Goal: Information Seeking & Learning: Learn about a topic

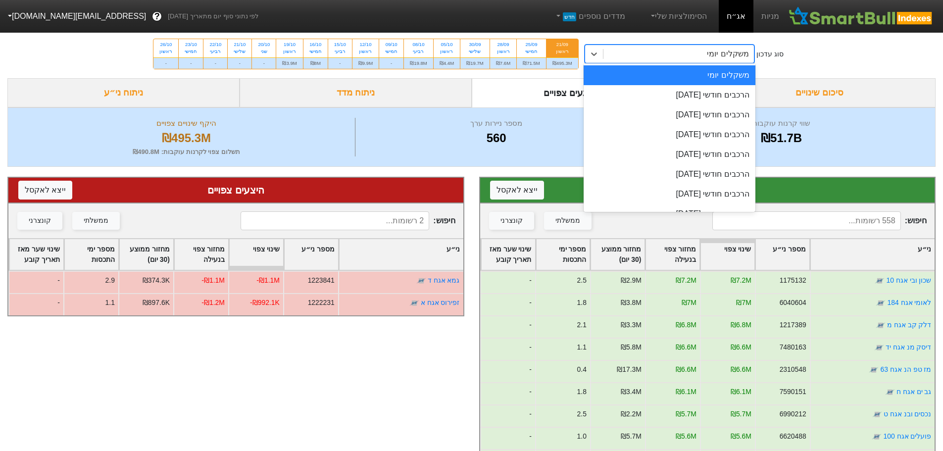
click at [685, 59] on div "משקלים יומי" at bounding box center [679, 54] width 151 height 18
click at [677, 97] on div "הרכבים חודשי [DATE]" at bounding box center [670, 95] width 172 height 20
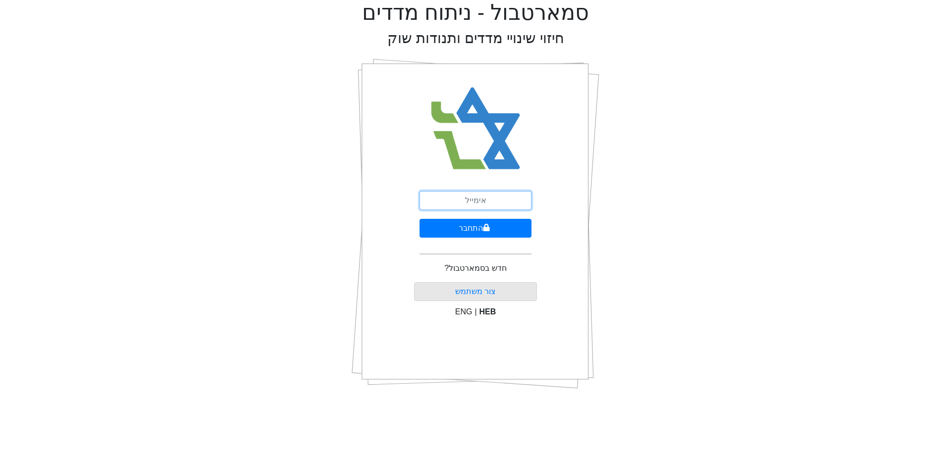
click at [478, 195] on input "email" at bounding box center [475, 200] width 112 height 19
type input "[PERSON_NAME][EMAIL_ADDRESS][PERSON_NAME][DOMAIN_NAME]"
click at [485, 228] on icon "submit" at bounding box center [486, 227] width 6 height 7
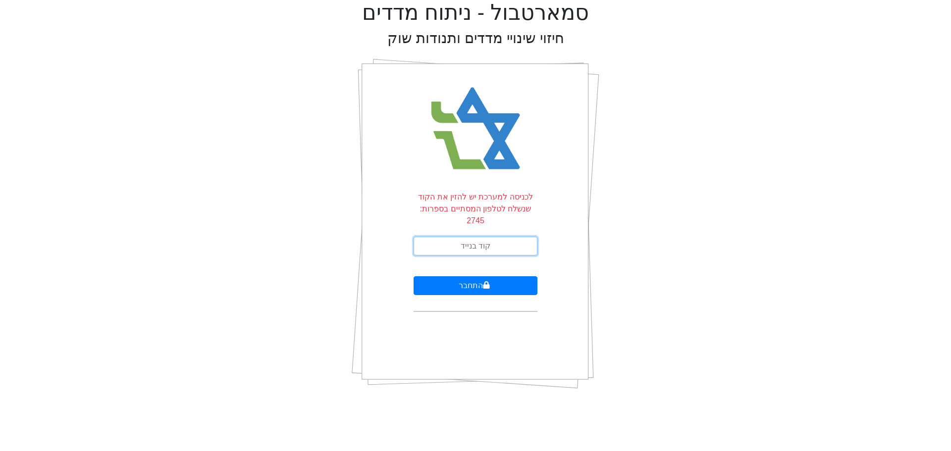
click at [462, 237] on input "text" at bounding box center [476, 246] width 124 height 19
type input "416678"
click at [482, 277] on button "התחבר" at bounding box center [476, 285] width 124 height 19
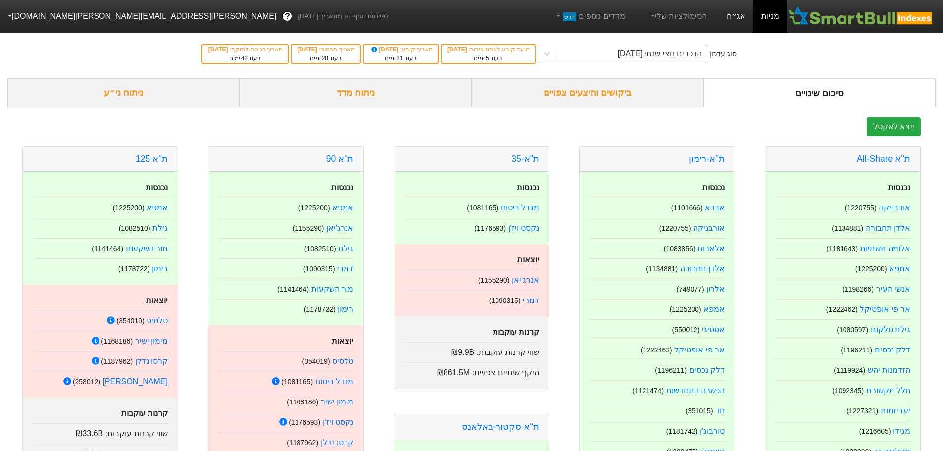
click at [745, 17] on link "אג״ח" at bounding box center [736, 16] width 35 height 33
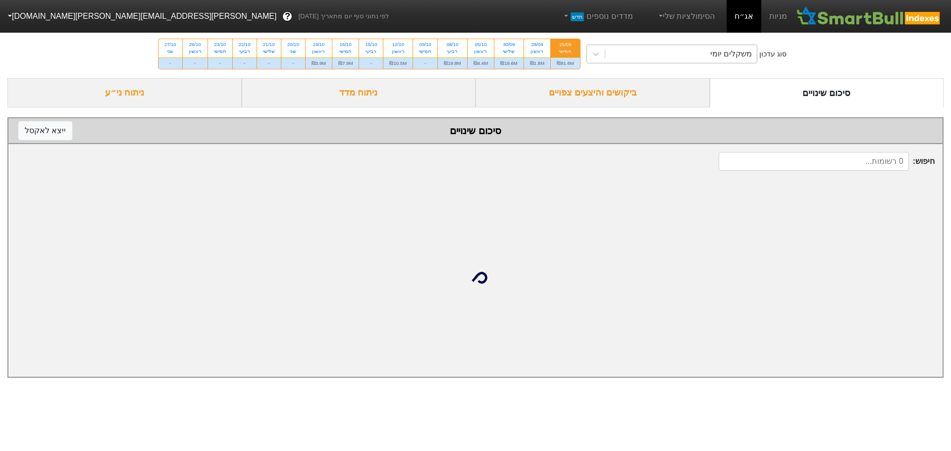
click at [650, 54] on div "משקלים יומי" at bounding box center [681, 54] width 152 height 18
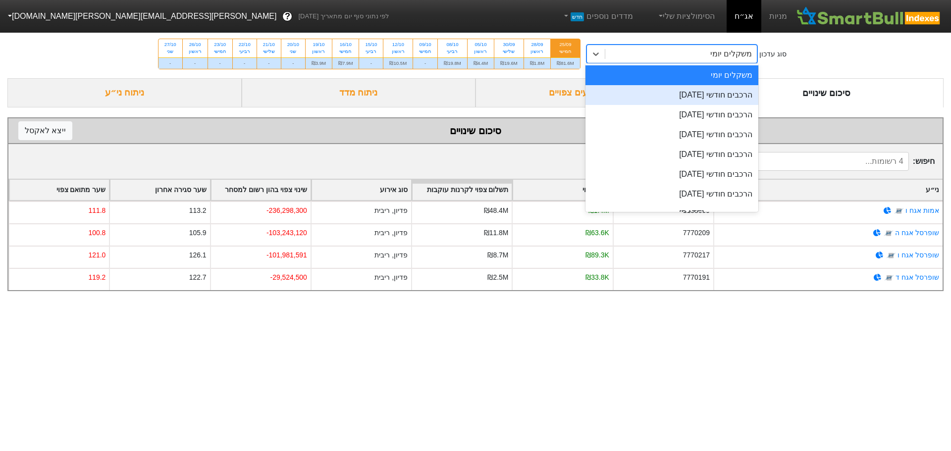
click at [656, 89] on div "הרכבים חודשי [DATE]" at bounding box center [671, 95] width 173 height 20
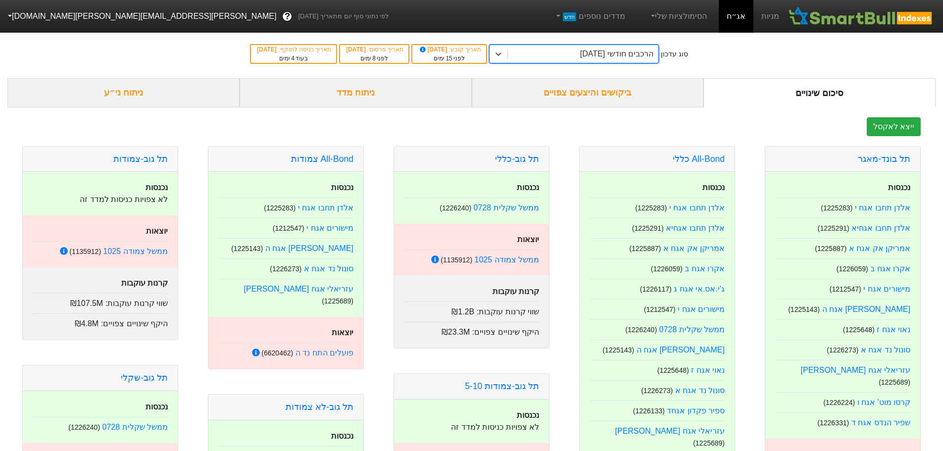
click at [580, 99] on div "ביקושים והיצעים צפויים" at bounding box center [588, 92] width 232 height 29
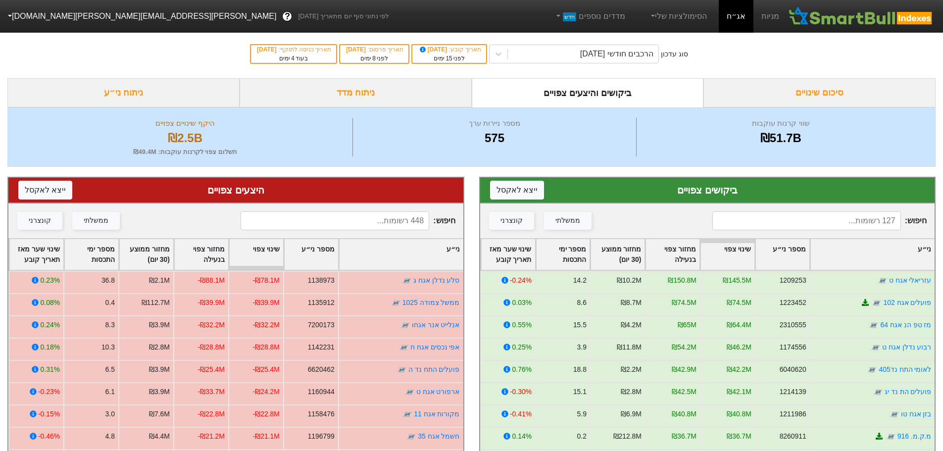
click at [363, 222] on input at bounding box center [335, 220] width 189 height 19
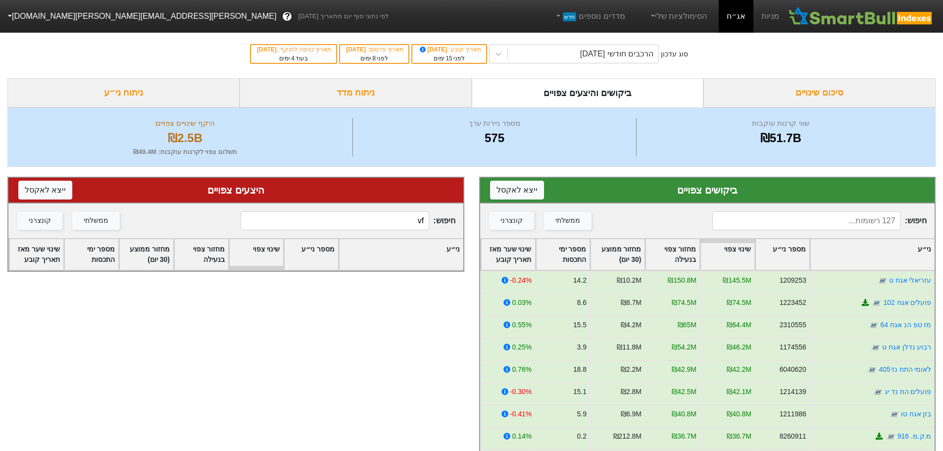
type input "v"
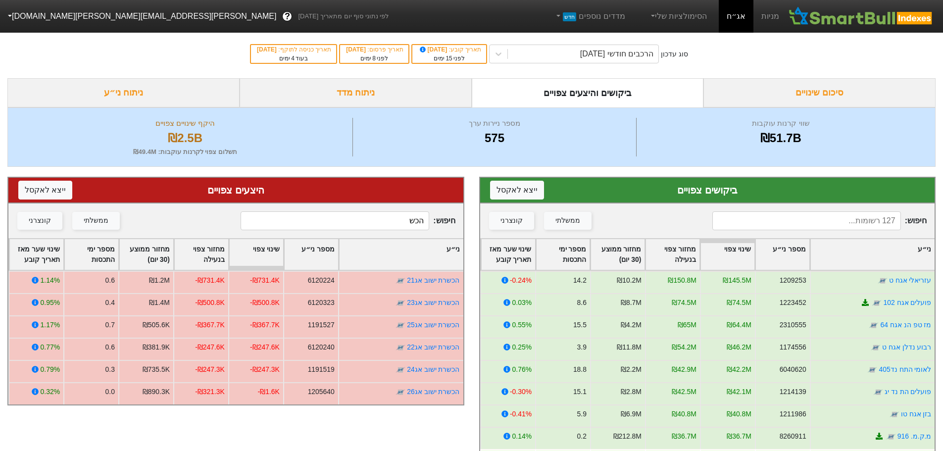
type input "הכש"
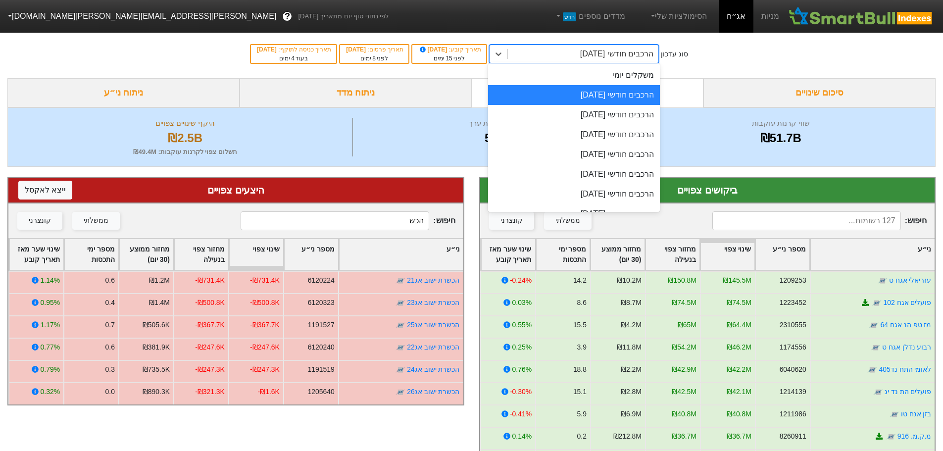
click at [634, 61] on div "הרכבים חודשי [DATE]" at bounding box center [583, 54] width 151 height 18
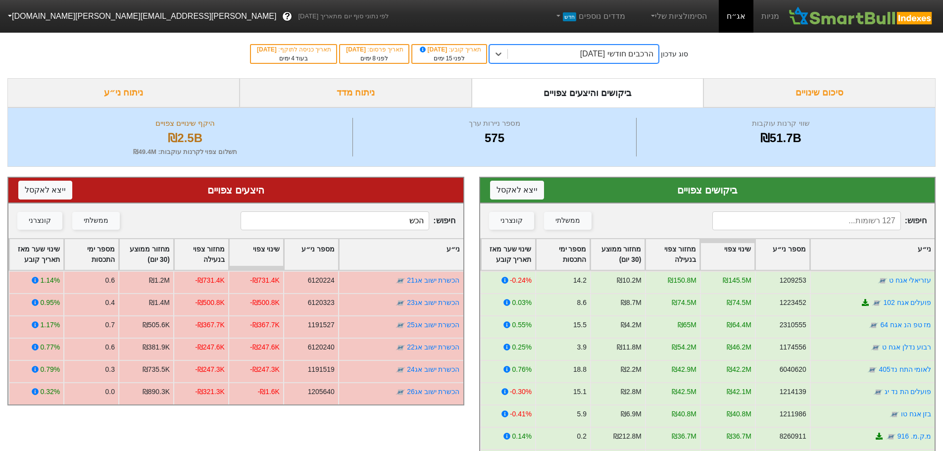
click at [635, 56] on div "הרכבים חודשי [DATE]" at bounding box center [616, 54] width 73 height 12
click at [784, 96] on div "סיכום שינויים" at bounding box center [820, 92] width 232 height 29
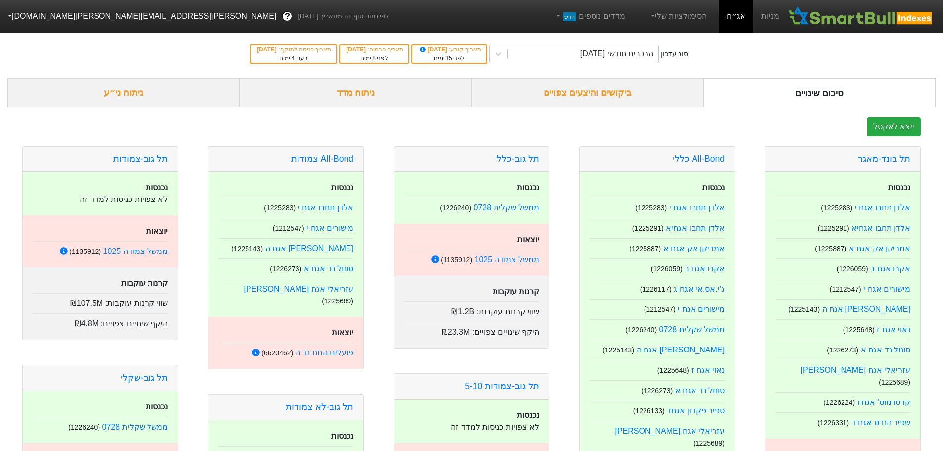
click at [605, 102] on div "ביקושים והיצעים צפויים" at bounding box center [588, 92] width 232 height 29
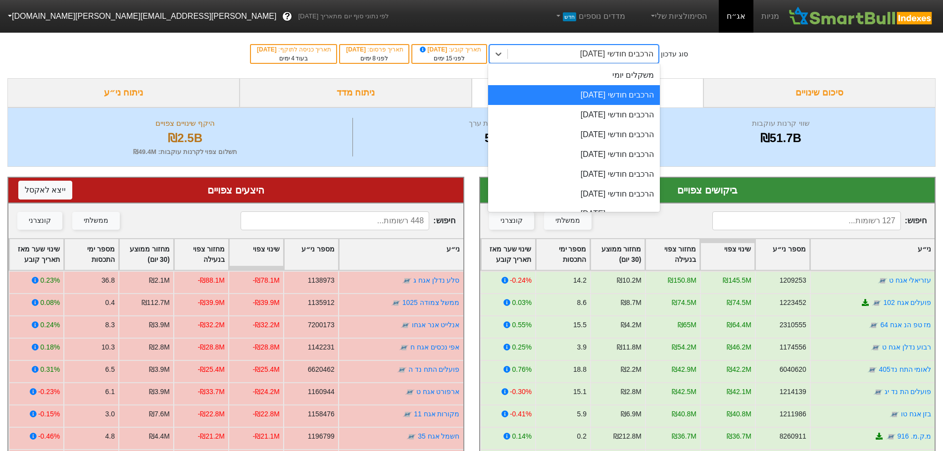
click at [611, 56] on div "הרכבים חודשי [DATE]" at bounding box center [616, 54] width 73 height 12
click at [603, 76] on div "משקלים יומי" at bounding box center [574, 75] width 172 height 20
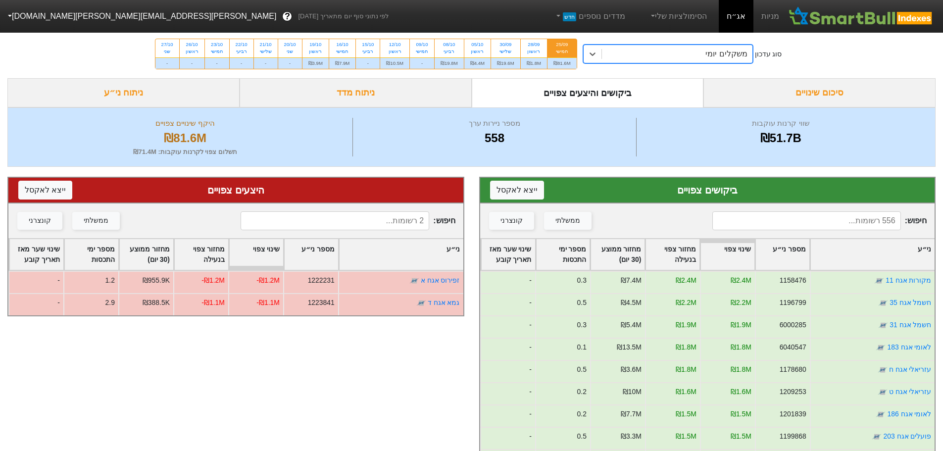
click at [562, 62] on div "₪81.6M" at bounding box center [562, 62] width 29 height 11
click at [562, 46] on input "25/09 חמישי ₪81.6M" at bounding box center [559, 42] width 6 height 6
